Goal: Task Accomplishment & Management: Complete application form

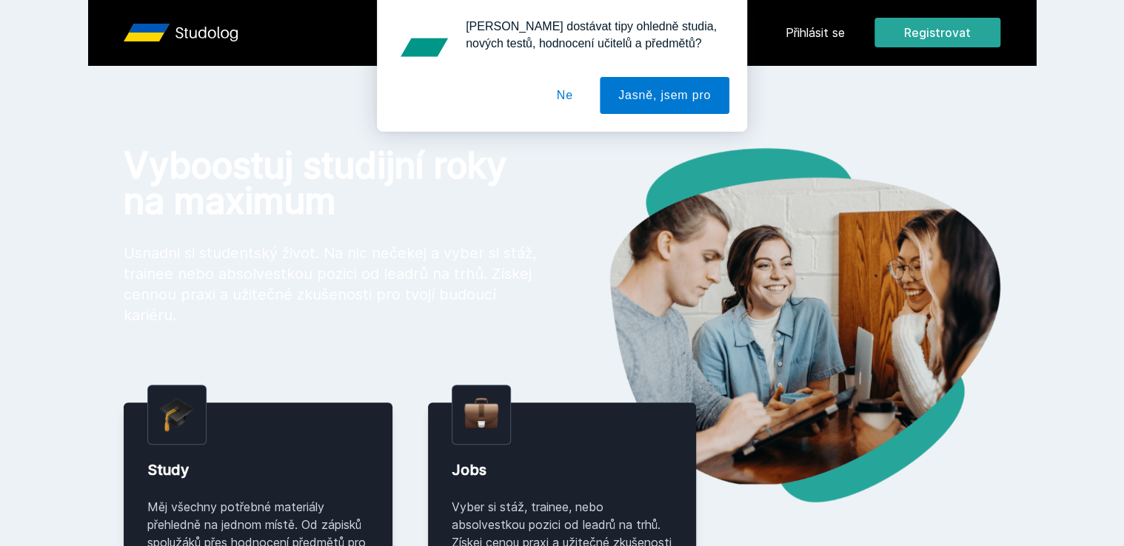
click at [573, 90] on button "Ne" at bounding box center [564, 95] width 53 height 37
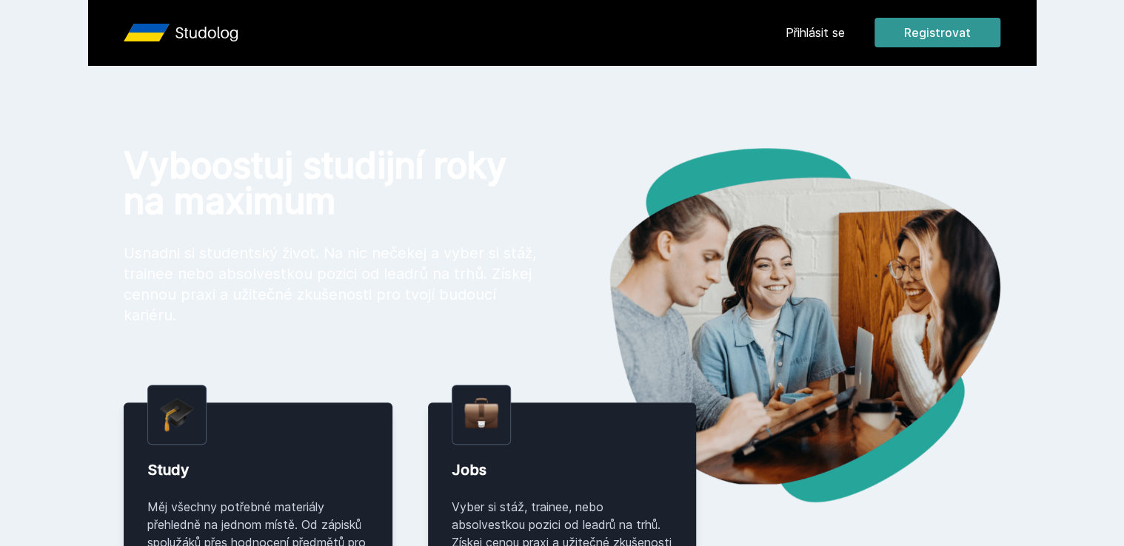
click at [915, 19] on button "Registrovat" at bounding box center [937, 33] width 126 height 30
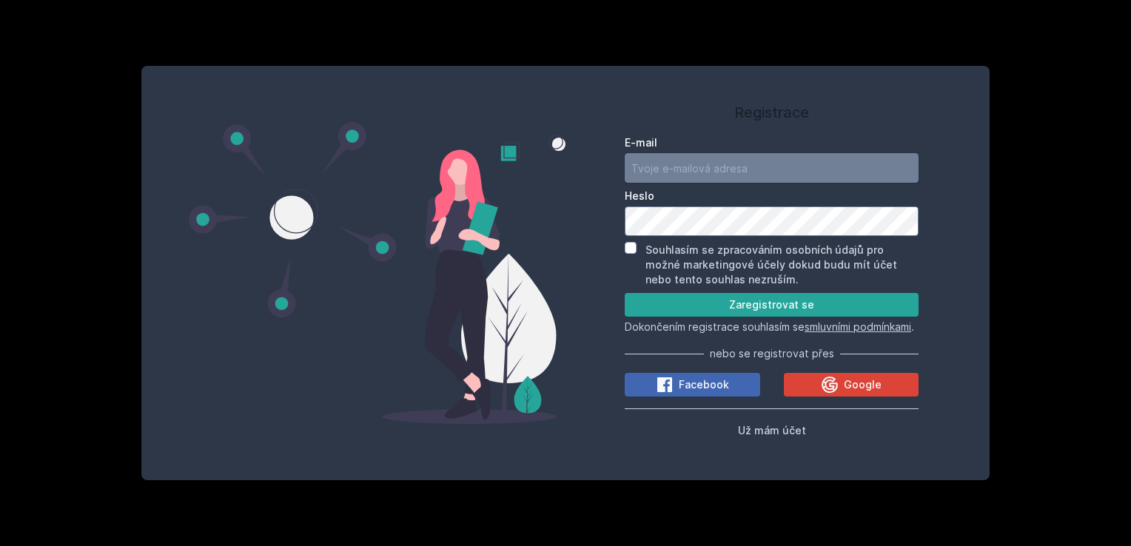
click at [760, 168] on input "E-mail" at bounding box center [772, 168] width 294 height 30
type input "[EMAIL_ADDRESS][DOMAIN_NAME]"
click at [637, 244] on div "Souhlasím se zpracováním osobních údajů pro možné marketingové účely dokud budu…" at bounding box center [772, 264] width 294 height 45
click at [634, 242] on input "Souhlasím se zpracováním osobních údajů pro možné marketingové účely dokud budu…" at bounding box center [631, 248] width 12 height 12
checkbox input "true"
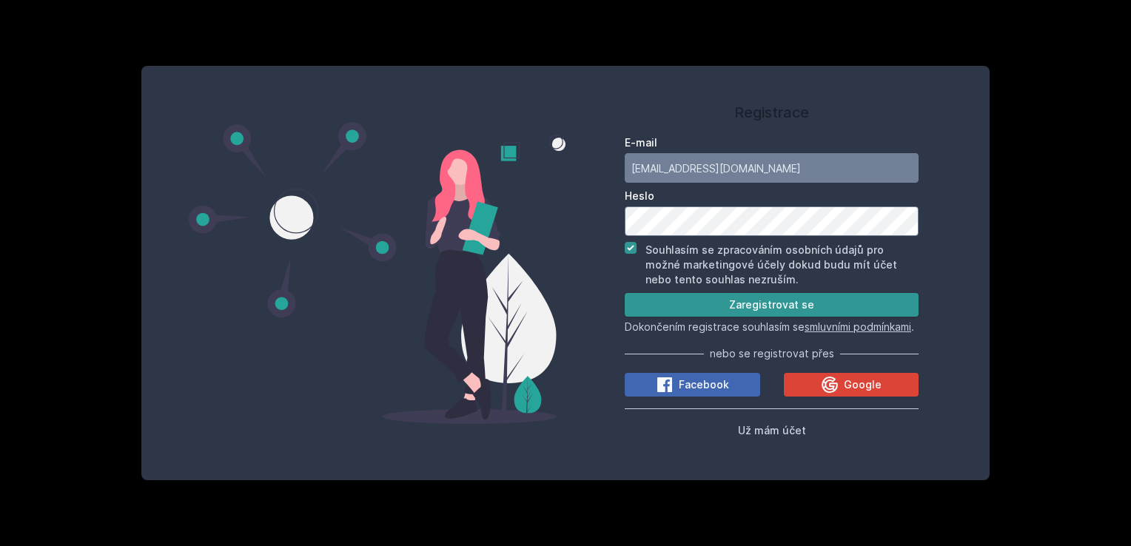
click at [770, 293] on button "Zaregistrovat se" at bounding box center [772, 305] width 294 height 24
